Goal: Task Accomplishment & Management: Use online tool/utility

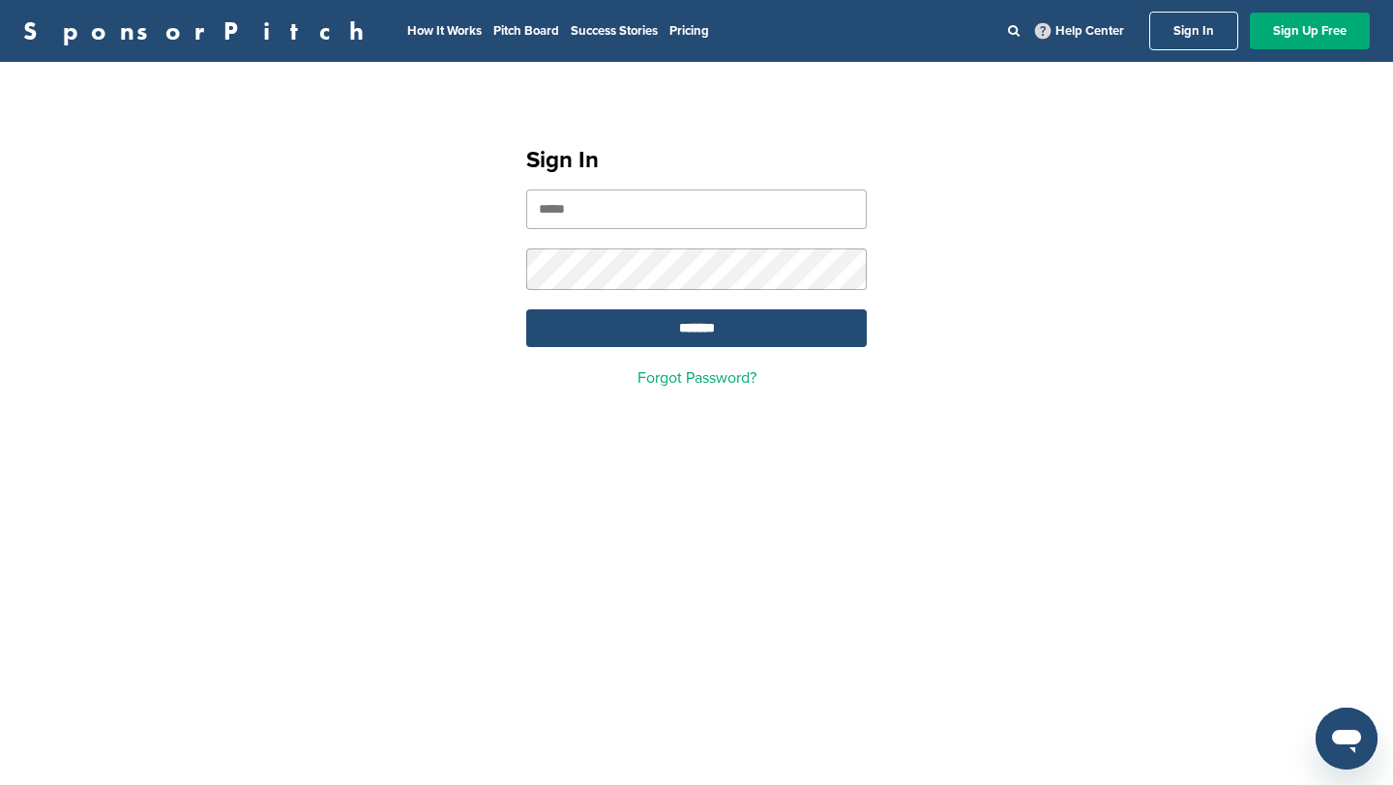
click at [570, 205] on input "email" at bounding box center [696, 210] width 341 height 40
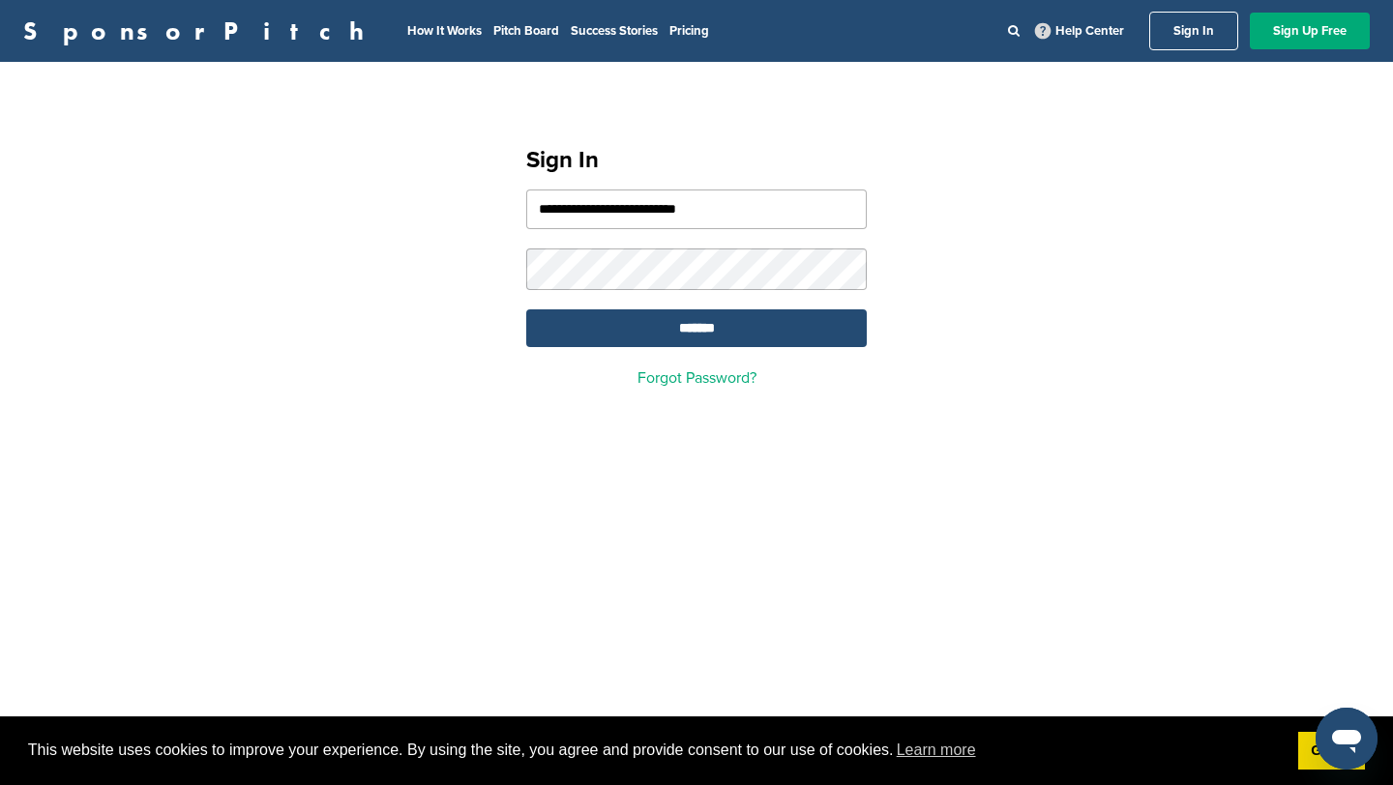
type input "**********"
click at [580, 337] on input "*******" at bounding box center [696, 329] width 341 height 38
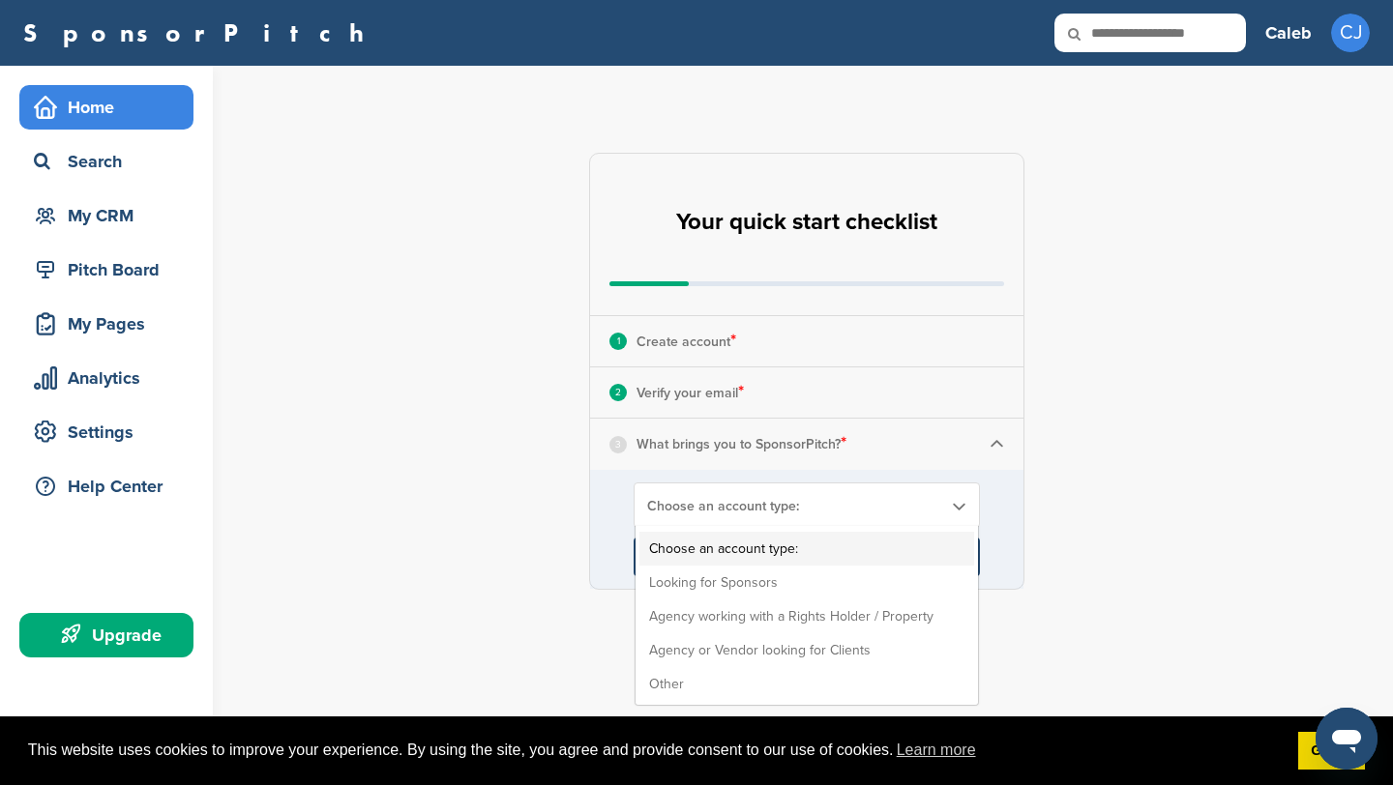
click at [892, 489] on div "Choose an account type: Choose an account type: Looking for Sponsors Agency wor…" at bounding box center [807, 505] width 346 height 45
click at [768, 590] on li "Looking for Sponsors" at bounding box center [806, 583] width 335 height 34
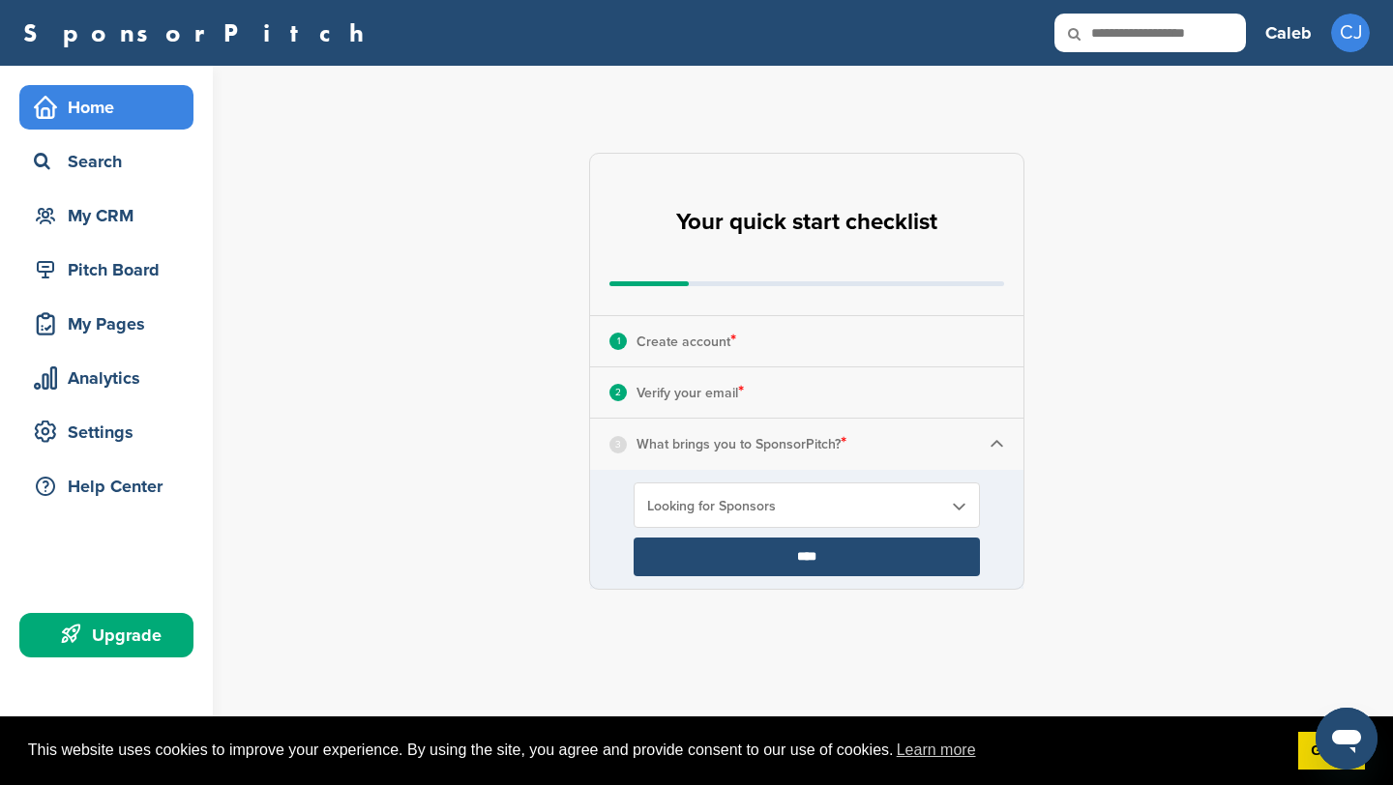
click at [753, 551] on input "****" at bounding box center [807, 557] width 346 height 39
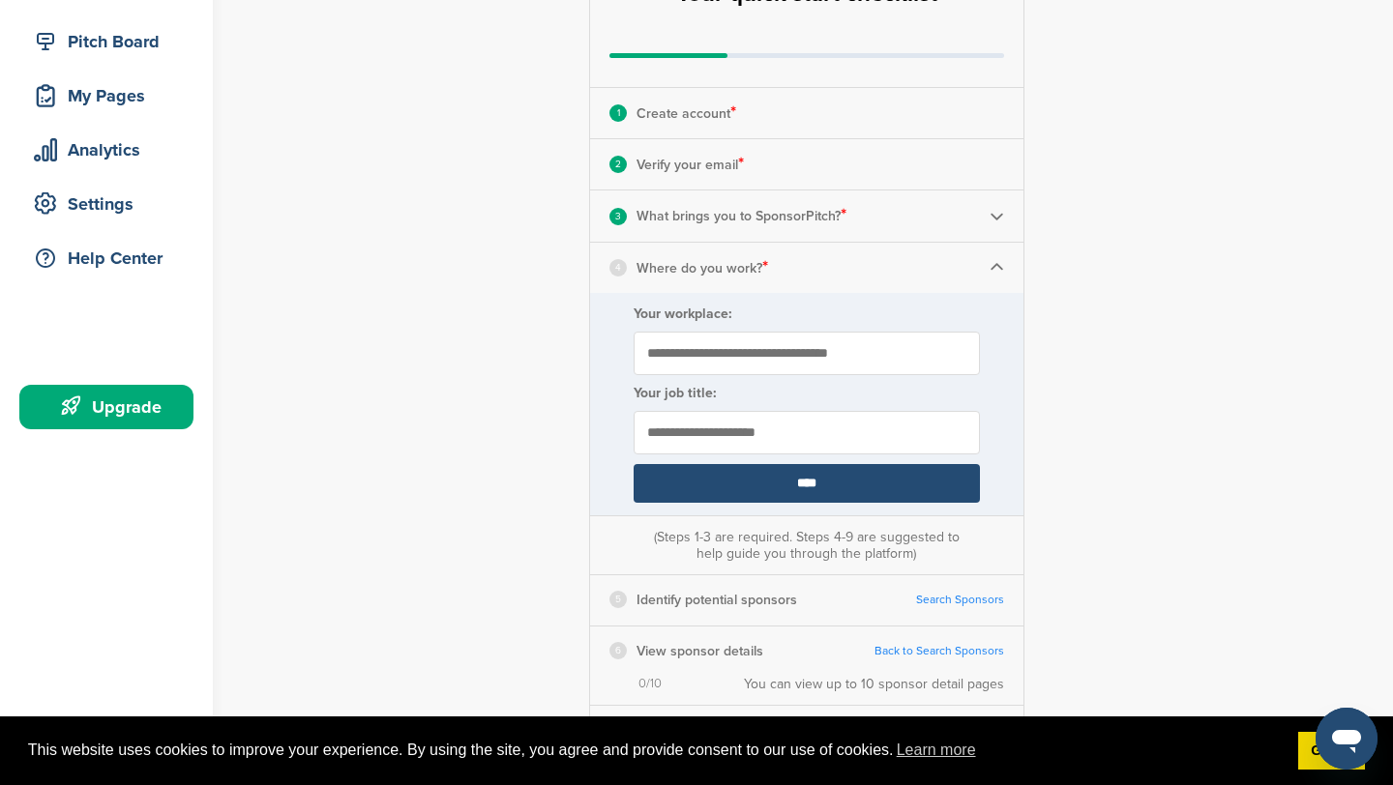
scroll to position [220, 0]
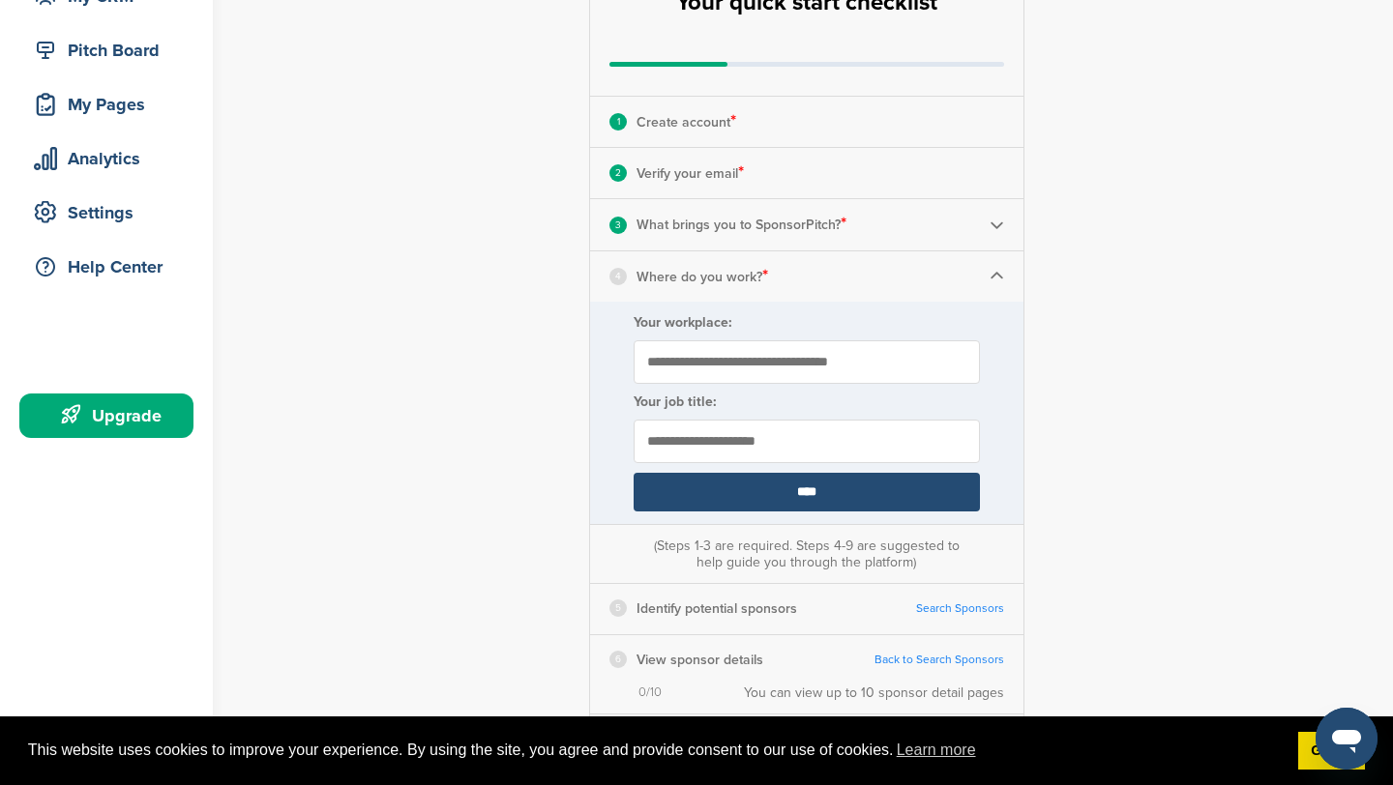
click at [708, 443] on input "text" at bounding box center [807, 442] width 346 height 44
type input "**********"
click at [766, 370] on input "Your workplace:" at bounding box center [807, 363] width 346 height 44
type input "**********"
click at [767, 499] on input "****" at bounding box center [807, 492] width 346 height 39
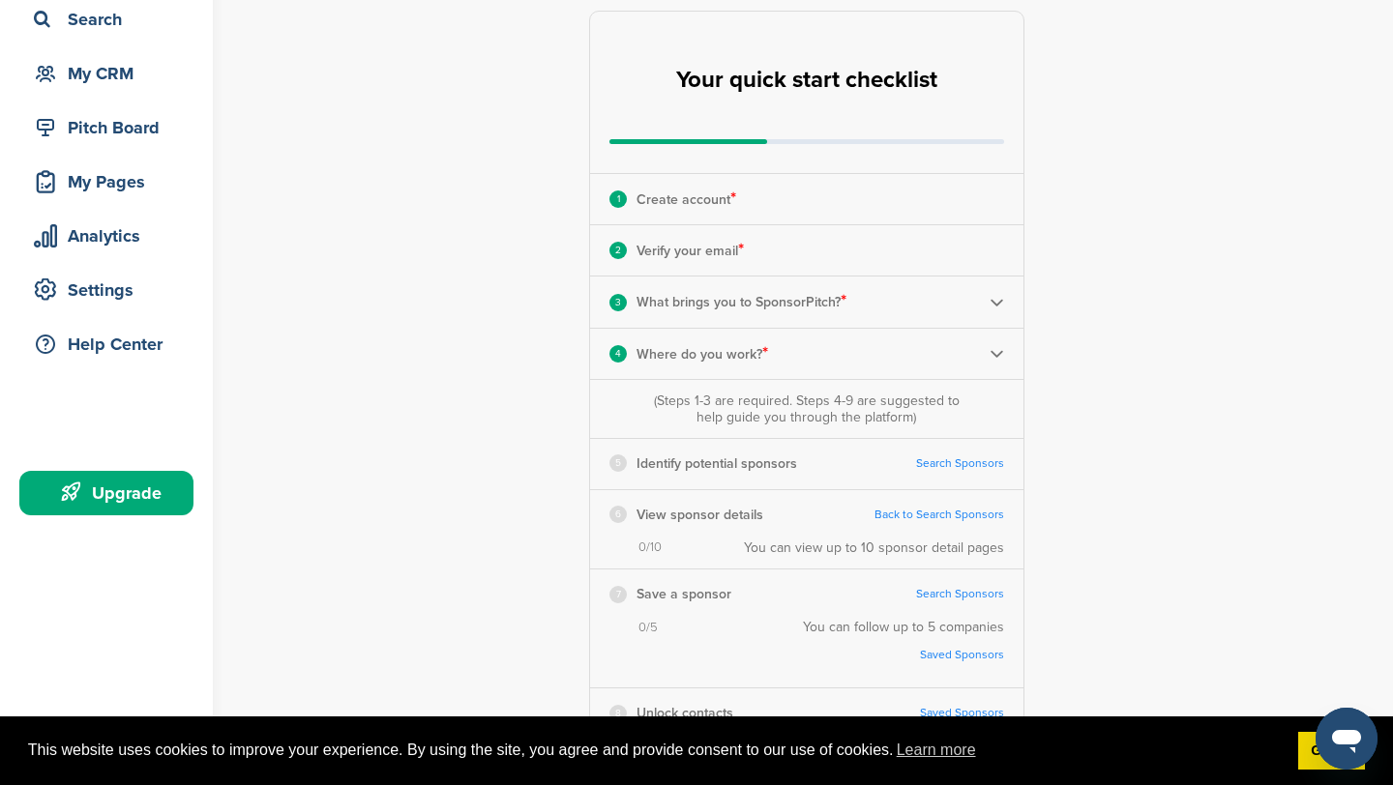
scroll to position [145, 0]
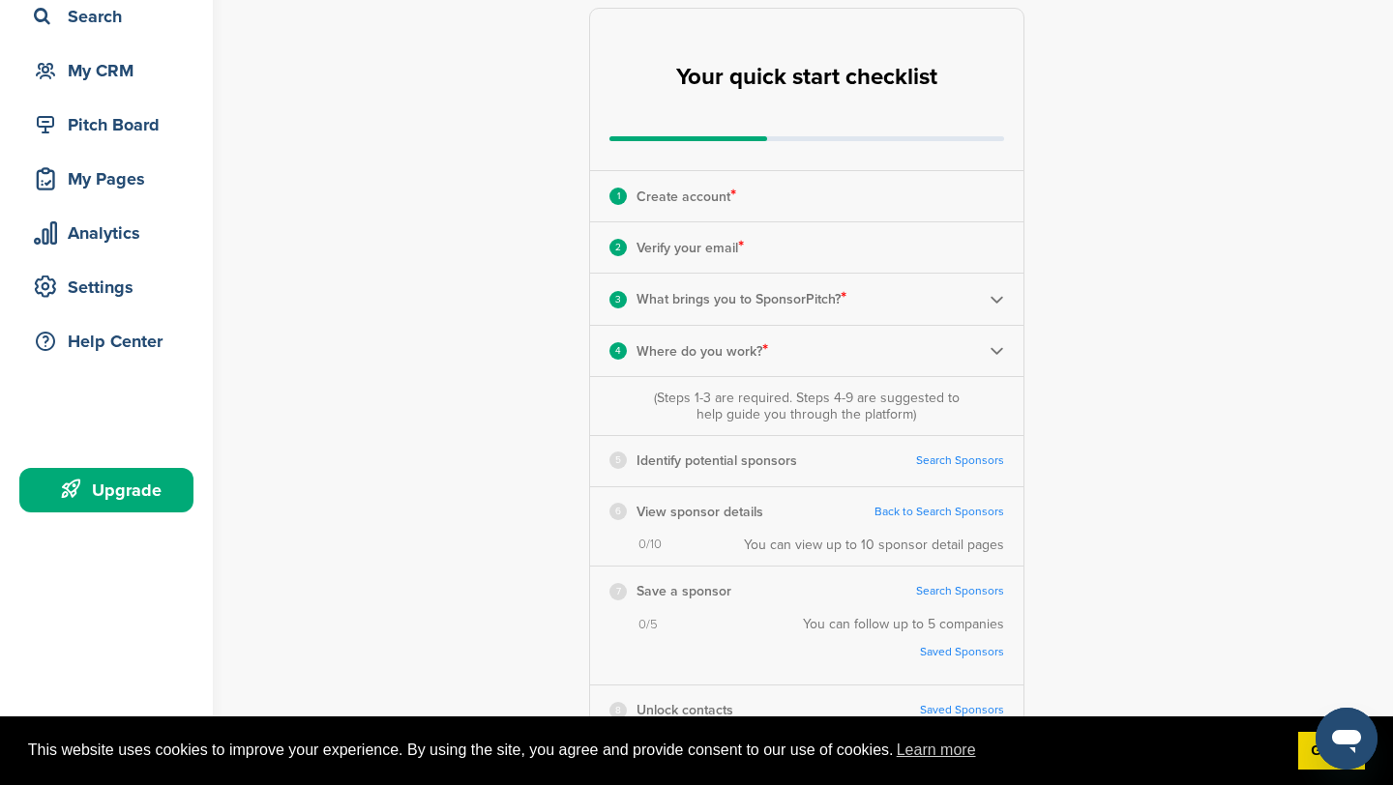
click at [922, 459] on link "Search Sponsors" at bounding box center [960, 461] width 88 height 15
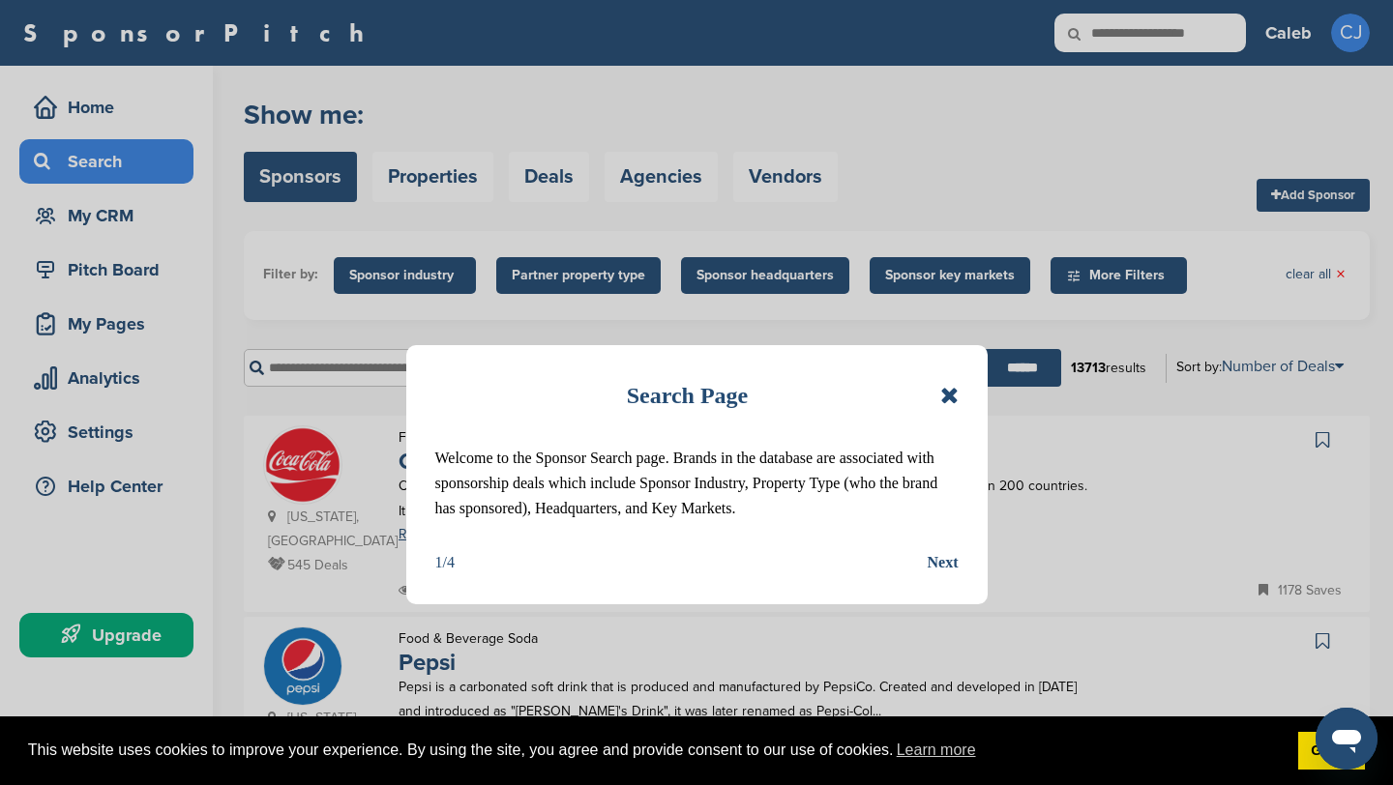
click at [944, 408] on div "Search Page" at bounding box center [696, 395] width 523 height 43
click at [938, 556] on div "Next" at bounding box center [943, 562] width 31 height 25
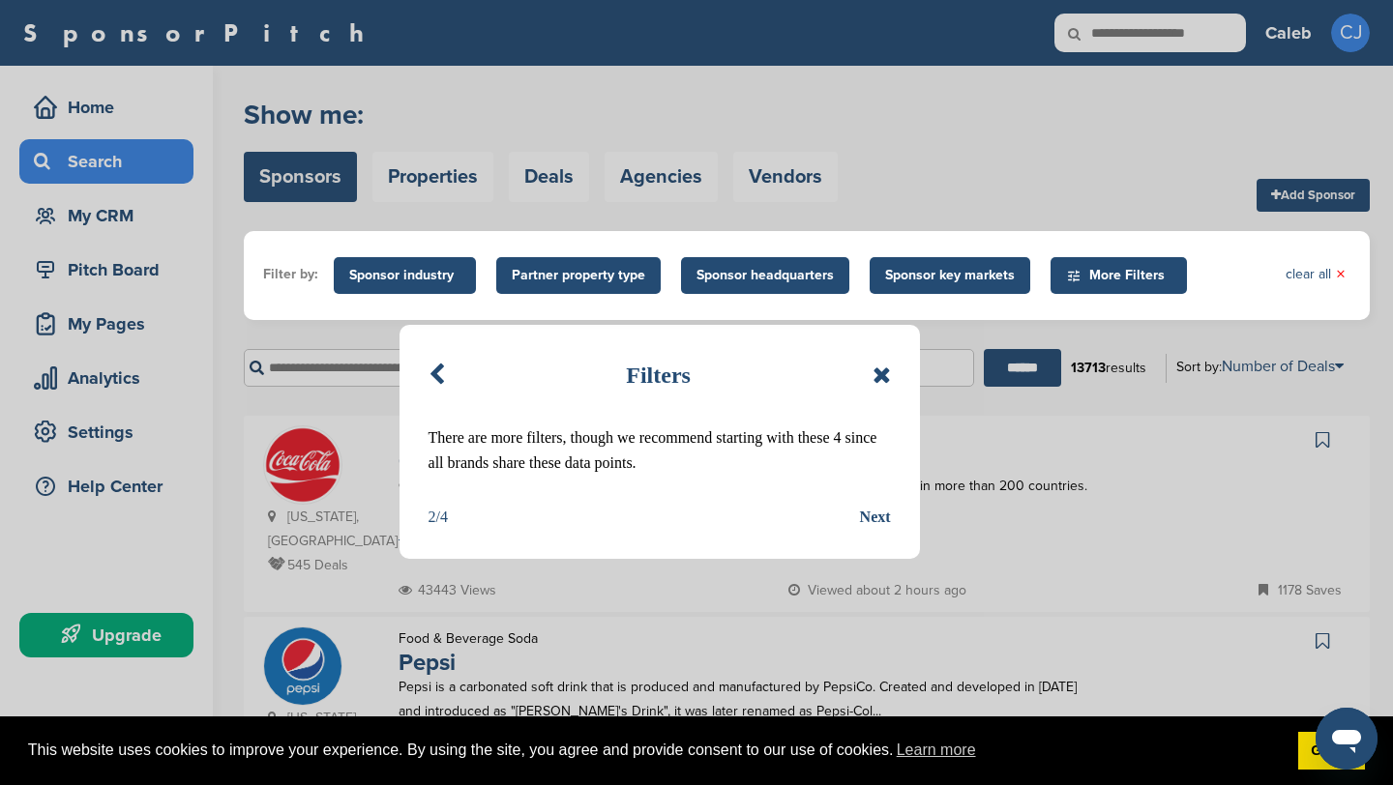
click at [871, 518] on div "Next" at bounding box center [875, 517] width 31 height 25
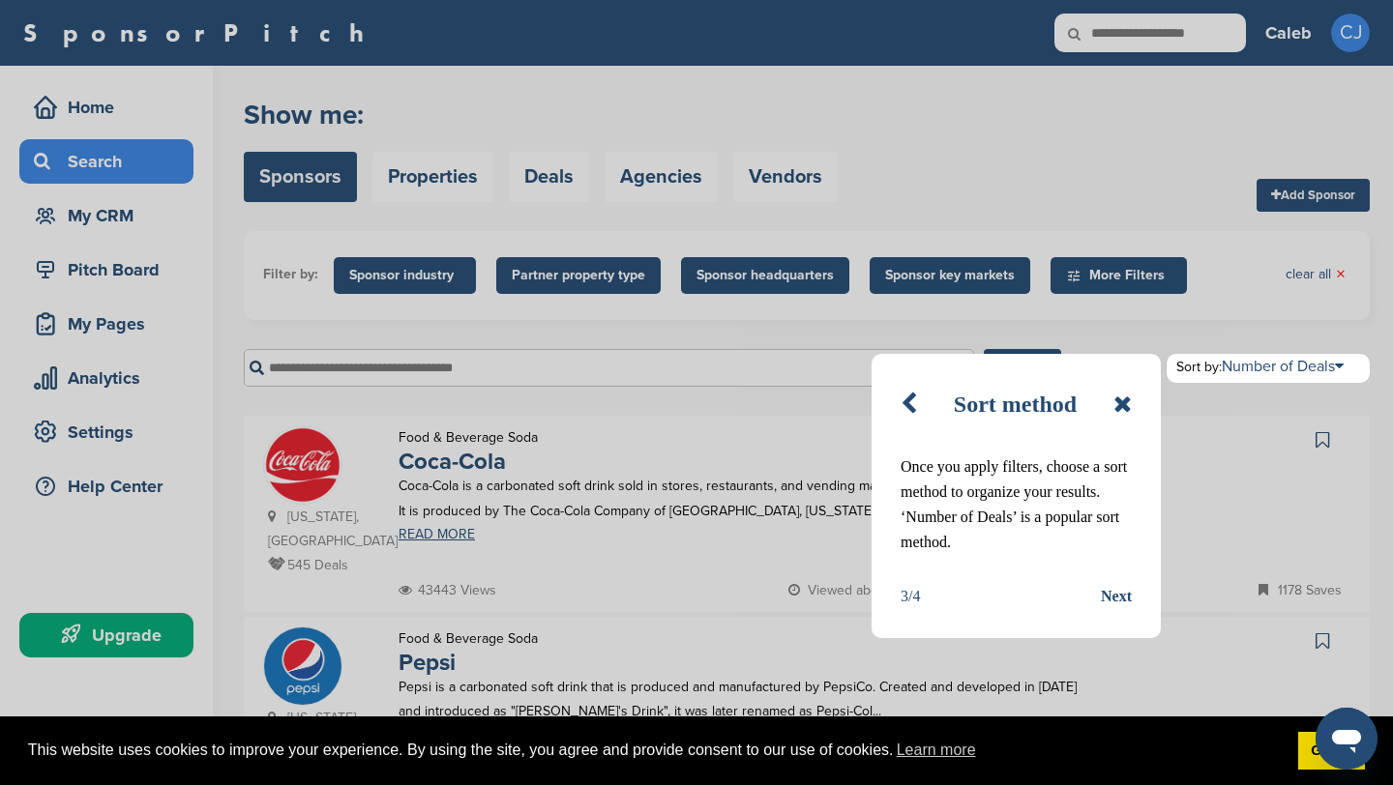
click at [1122, 586] on div "Next" at bounding box center [1116, 596] width 31 height 25
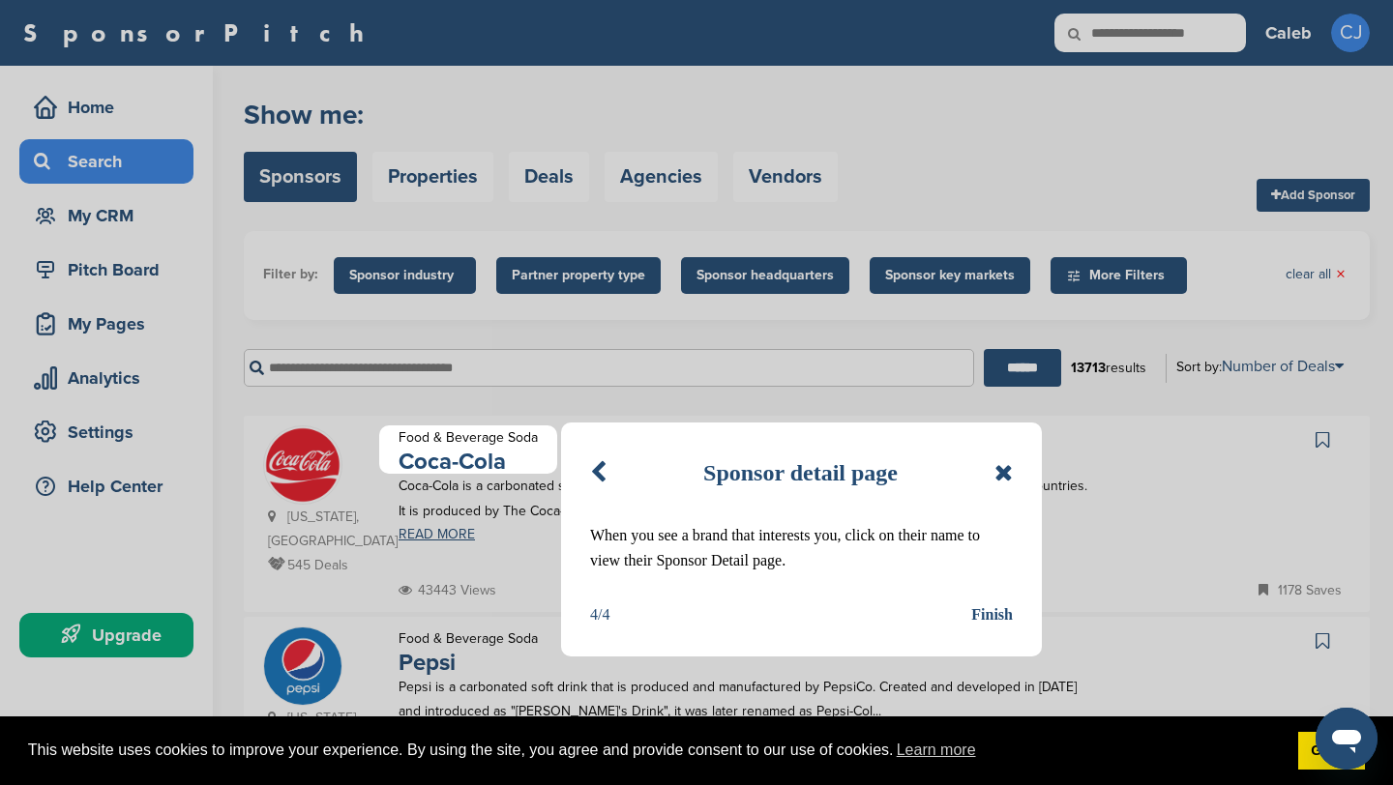
click at [999, 628] on div "Sponsor detail page When you see a brand that interests you, click on their nam…" at bounding box center [801, 540] width 481 height 234
click at [997, 613] on div "Finish" at bounding box center [992, 615] width 42 height 25
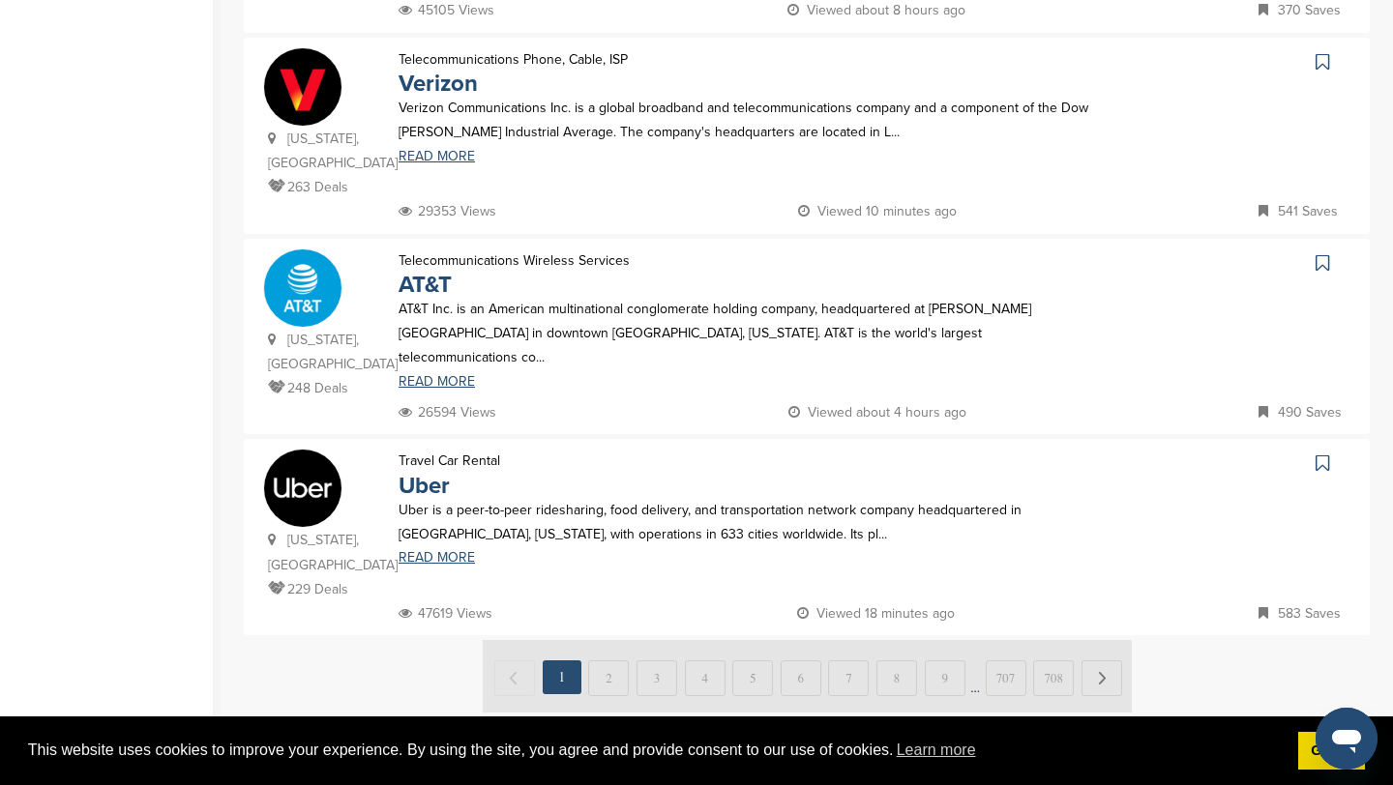
scroll to position [1808, 0]
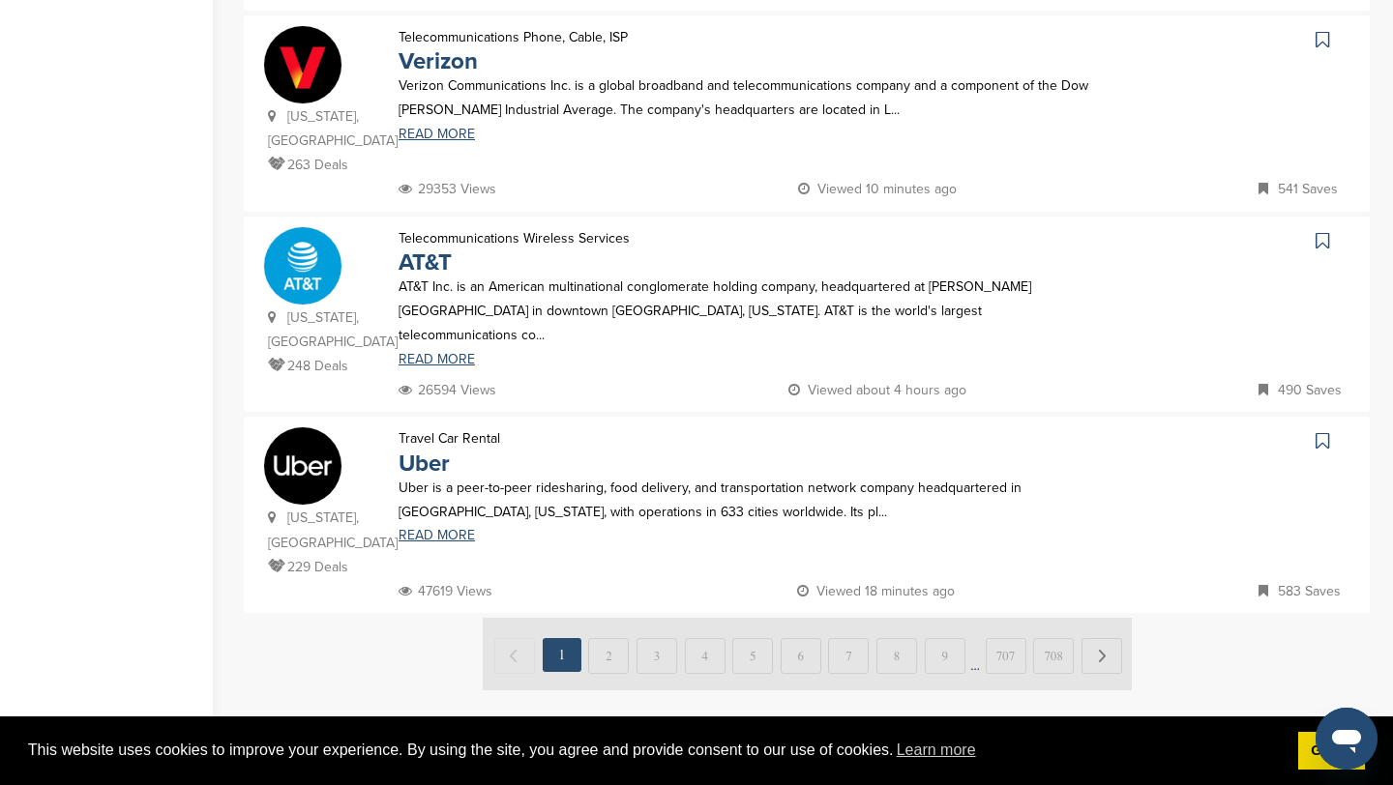
click at [603, 618] on img at bounding box center [807, 654] width 649 height 73
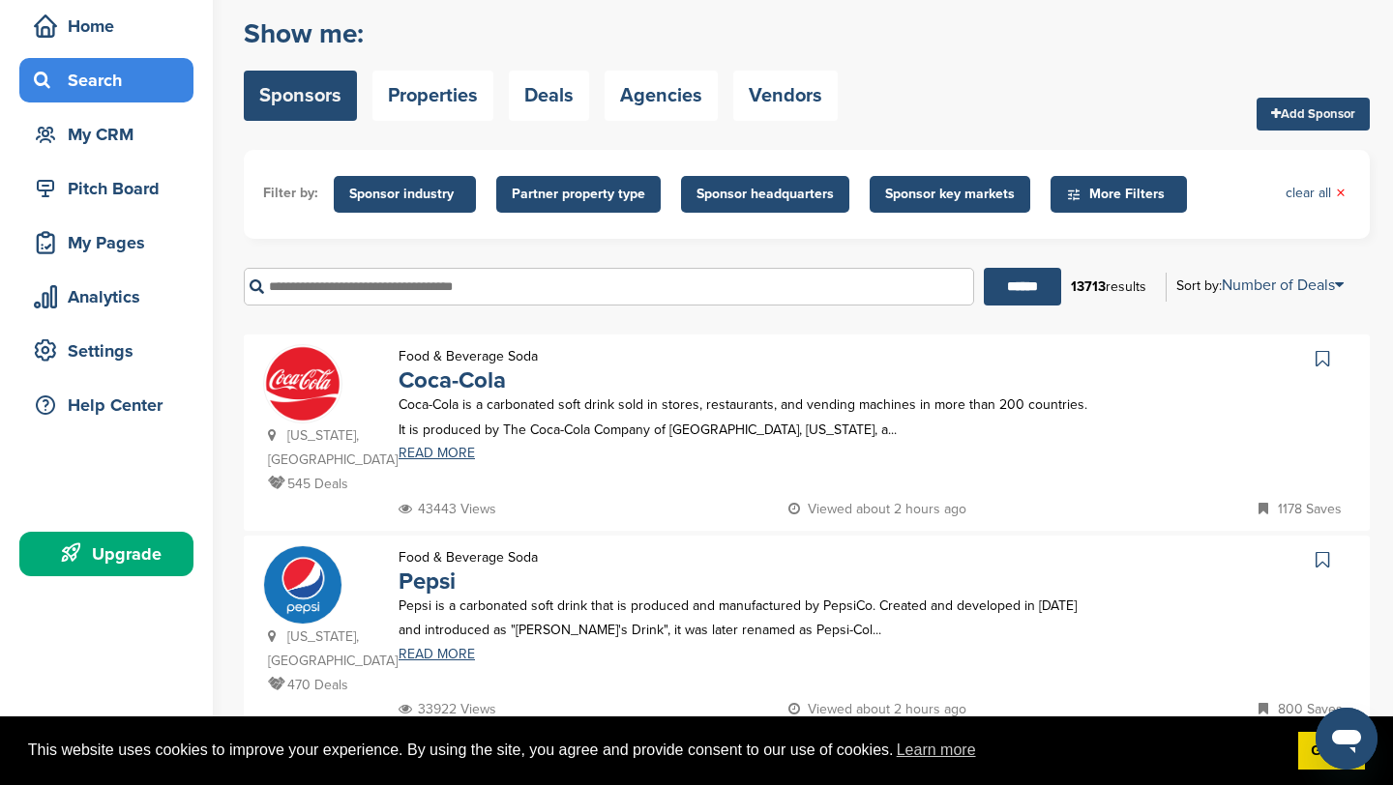
scroll to position [62, 0]
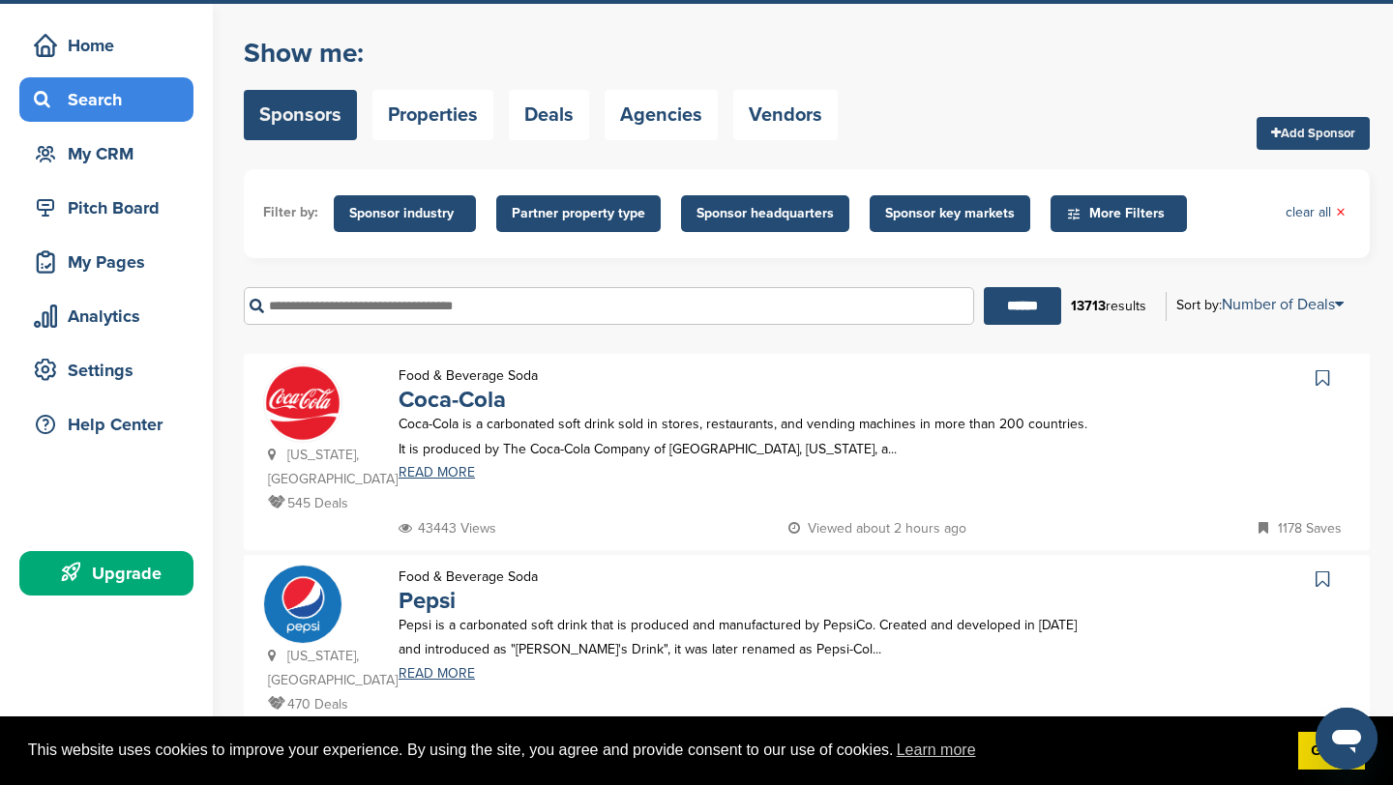
click at [440, 311] on input "text" at bounding box center [609, 306] width 730 height 38
click at [1160, 247] on div "Filter by: Sponsor industry Sponsor Industry × Apparel, Clothing, & Fashion Acc…" at bounding box center [807, 213] width 1126 height 89
click at [1111, 203] on span "More Filters" at bounding box center [1121, 213] width 111 height 21
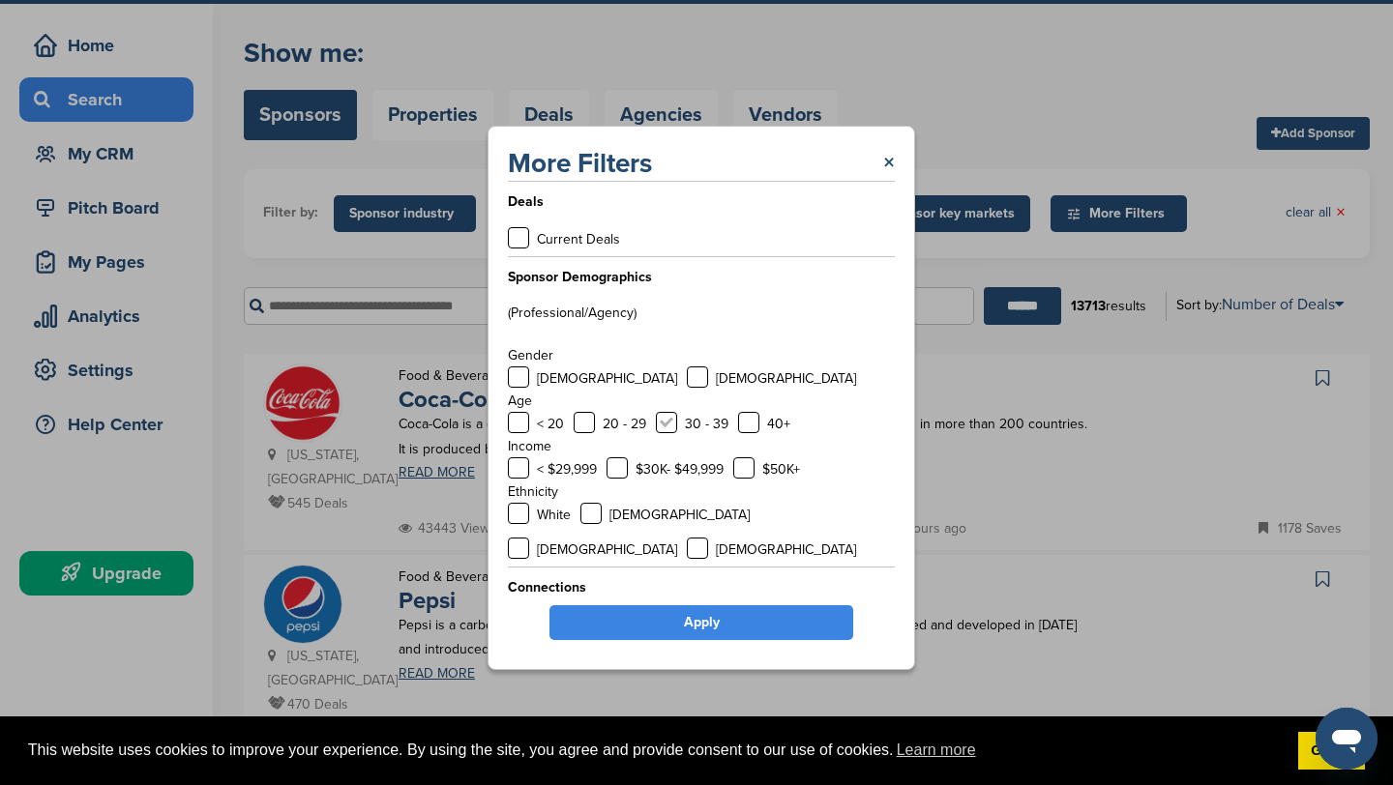
scroll to position [8, 0]
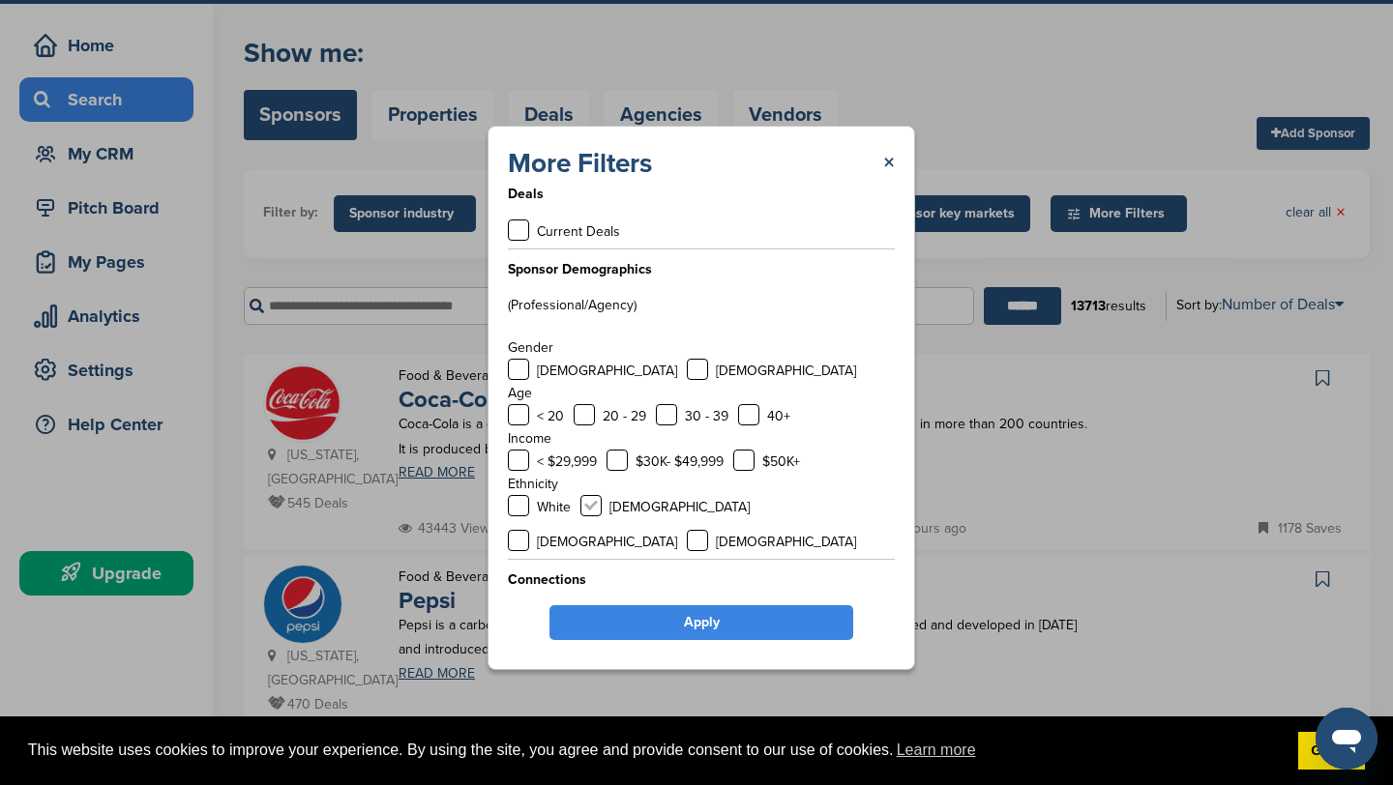
click at [600, 503] on label at bounding box center [590, 505] width 21 height 21
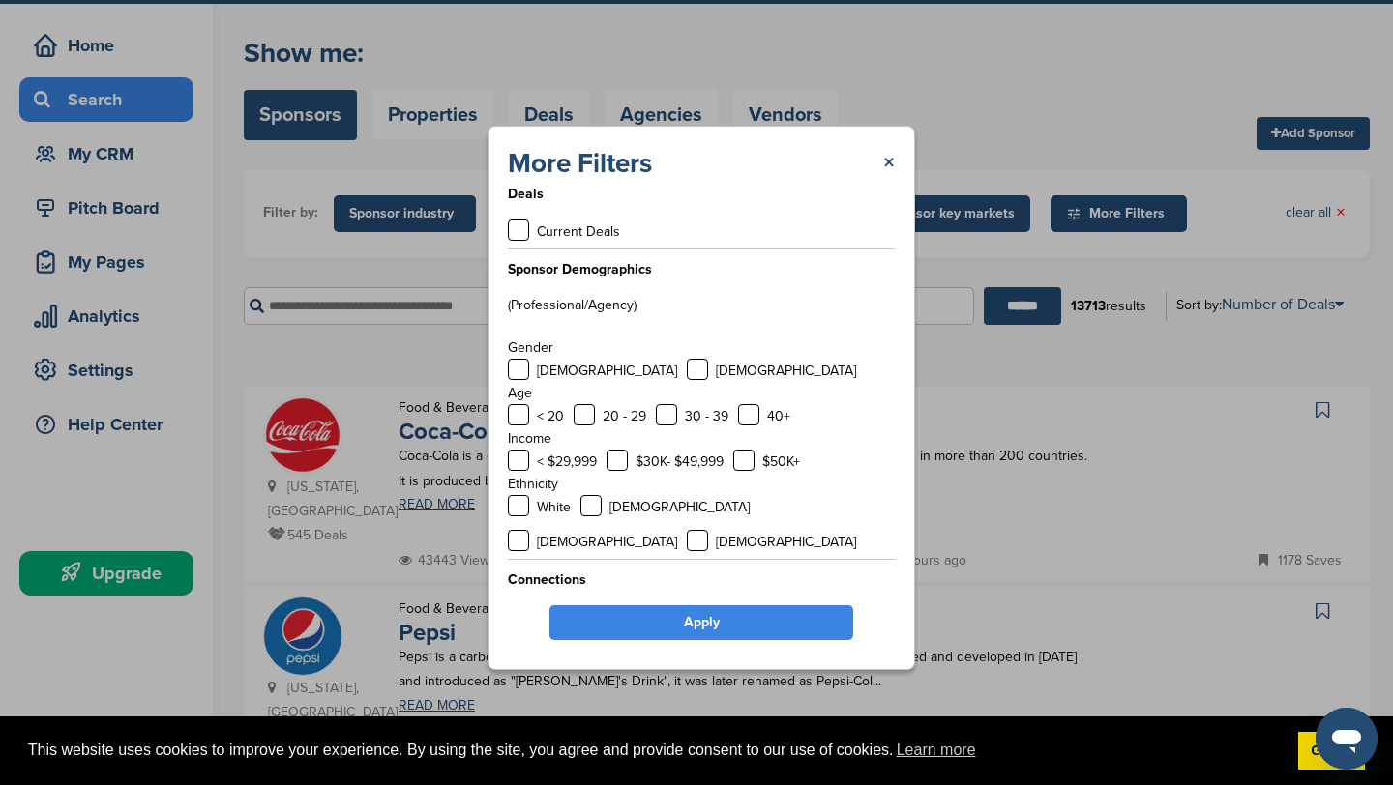
scroll to position [0, 0]
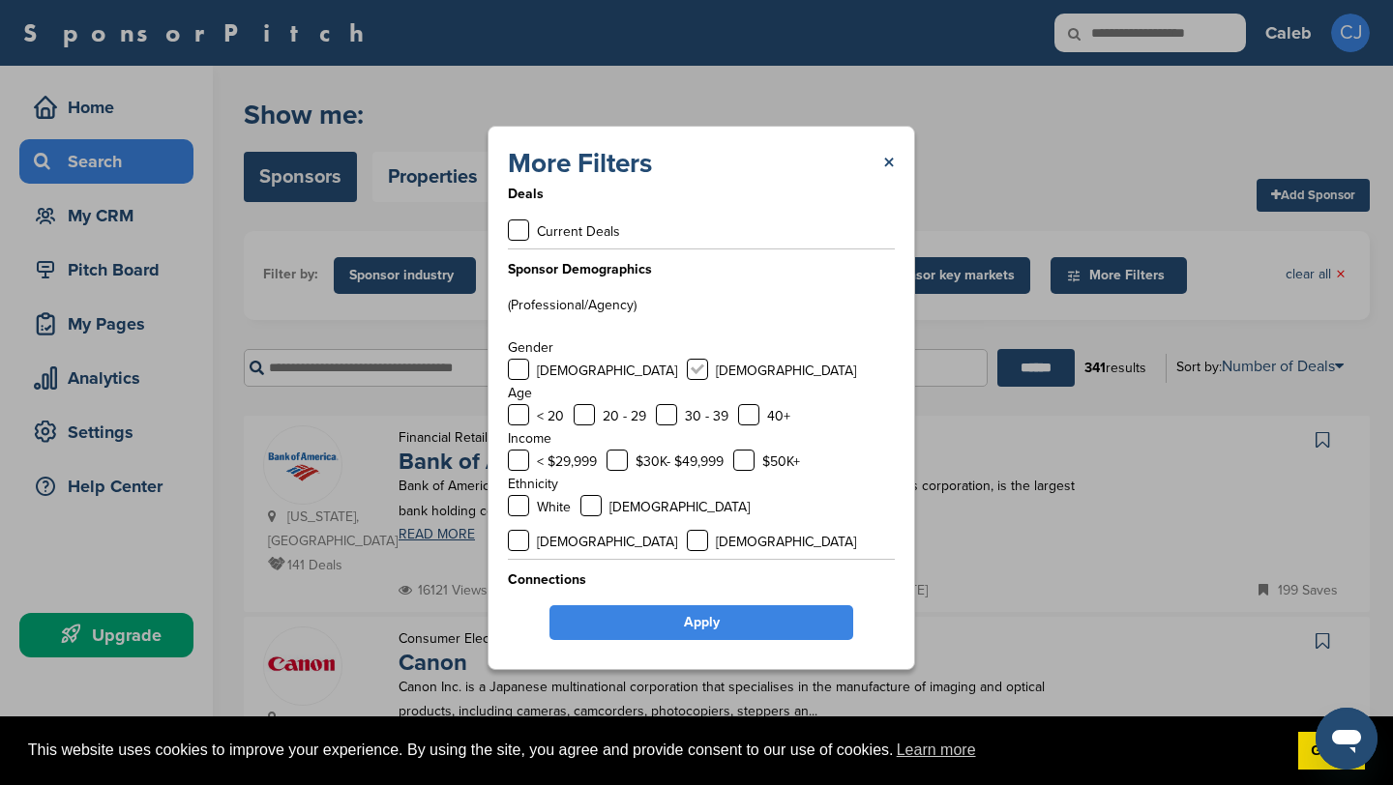
click at [687, 379] on label at bounding box center [697, 369] width 21 height 21
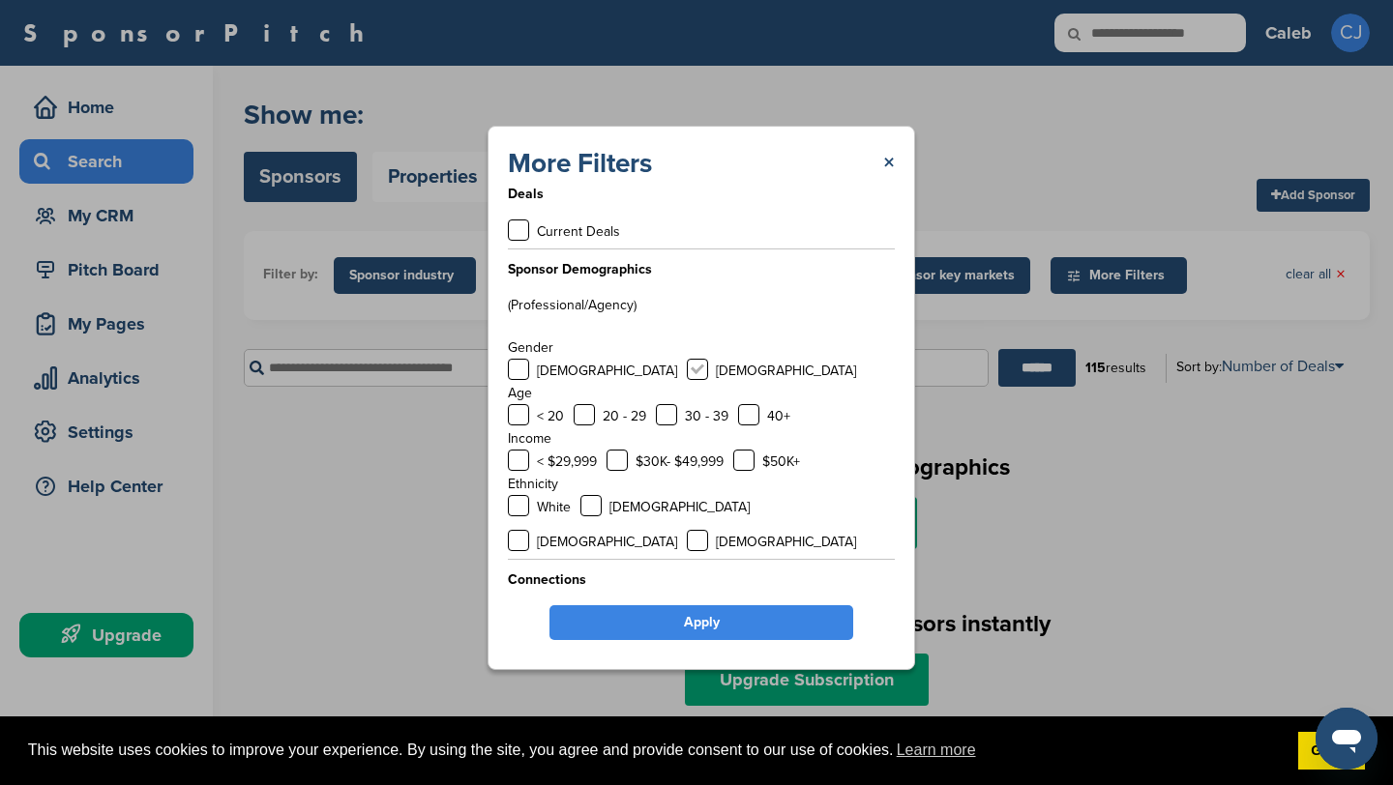
click at [687, 370] on label at bounding box center [697, 369] width 21 height 21
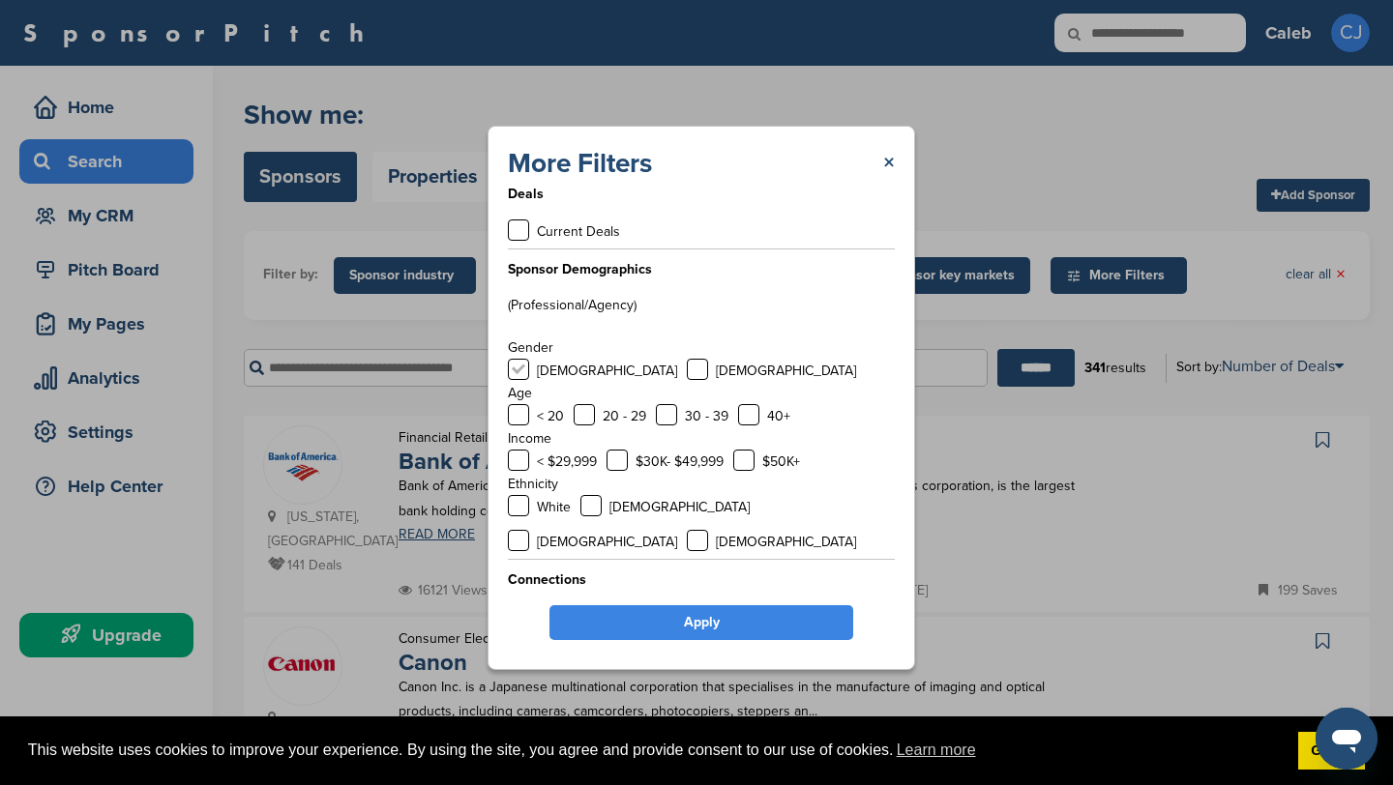
click at [516, 366] on label at bounding box center [518, 369] width 21 height 21
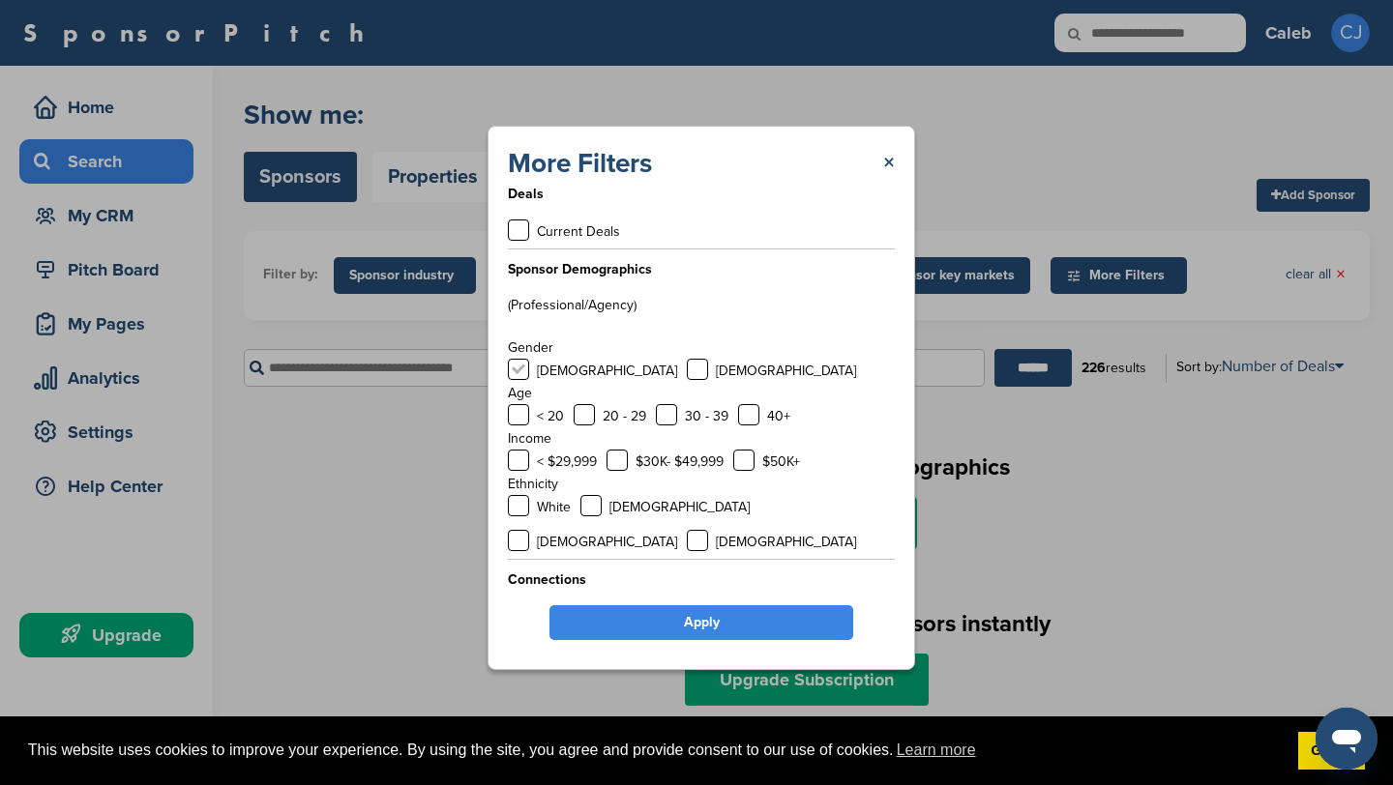
click at [519, 366] on label at bounding box center [518, 369] width 21 height 21
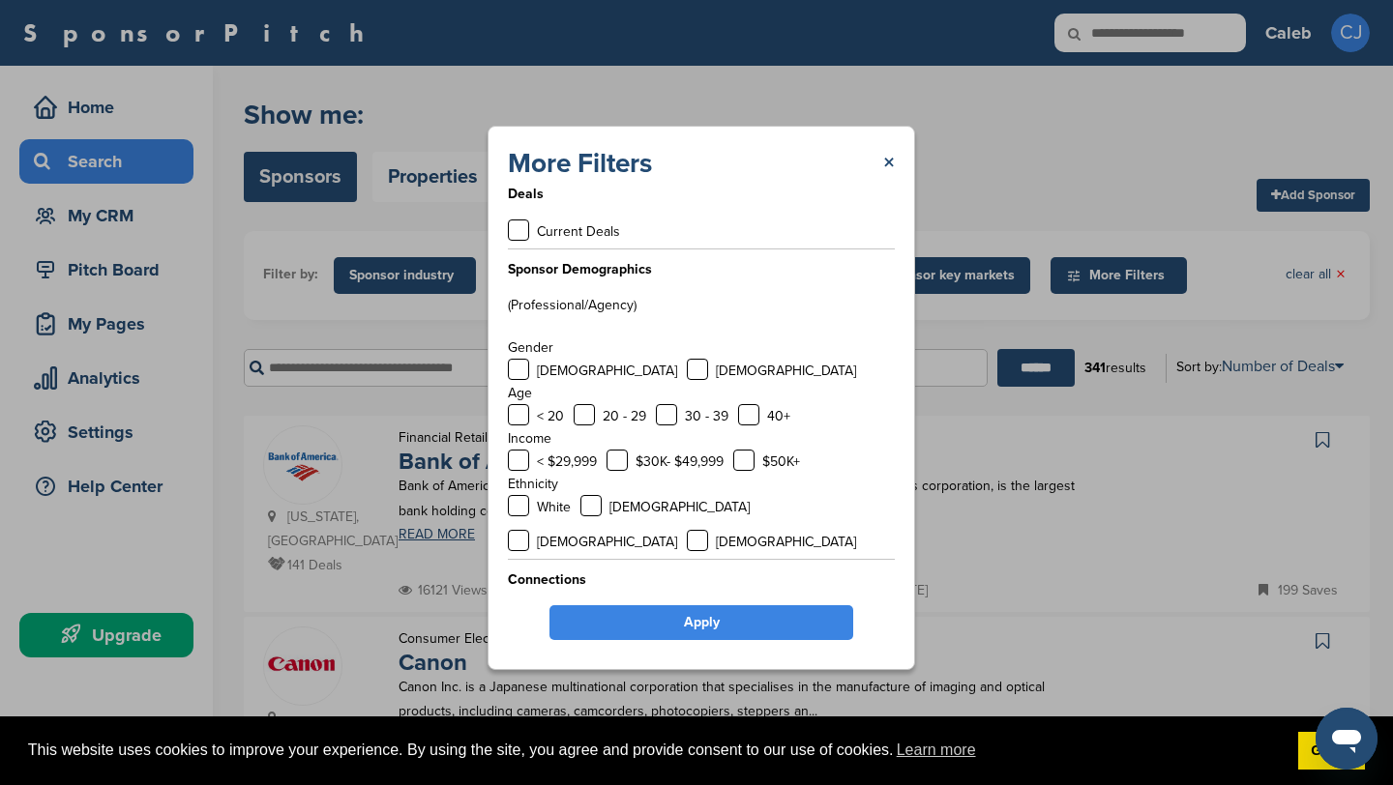
click at [659, 619] on link "Apply" at bounding box center [701, 623] width 304 height 35
